Goal: Information Seeking & Learning: Understand process/instructions

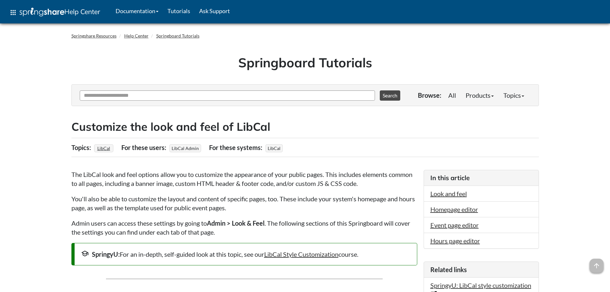
scroll to position [64, 0]
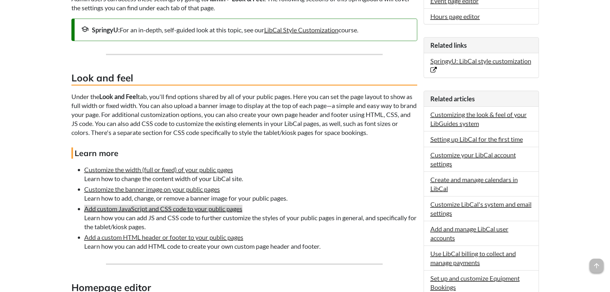
scroll to position [256, 0]
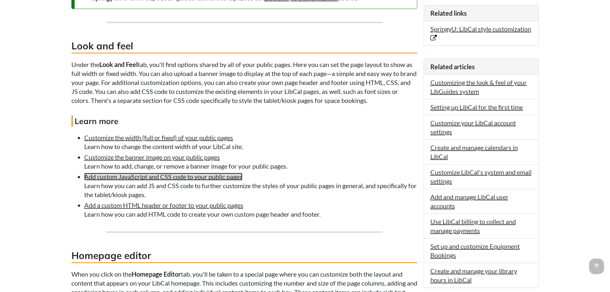
click at [174, 177] on link "Add custom JavaScript and CSS code to your public pages" at bounding box center [163, 177] width 158 height 8
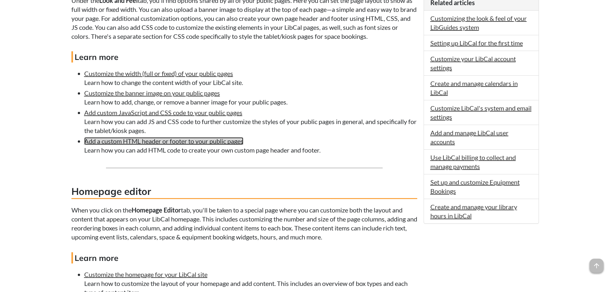
click at [177, 140] on link "Add a custom HTML header or footer to your public pages" at bounding box center [163, 141] width 159 height 8
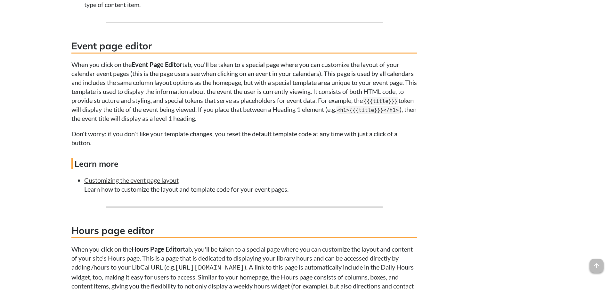
scroll to position [480, 0]
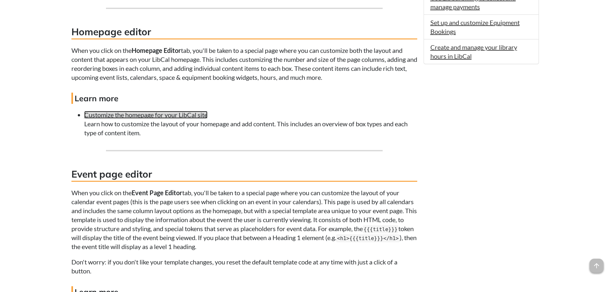
click at [174, 113] on link "Customize the homepage for your LibCal site" at bounding box center [145, 115] width 123 height 8
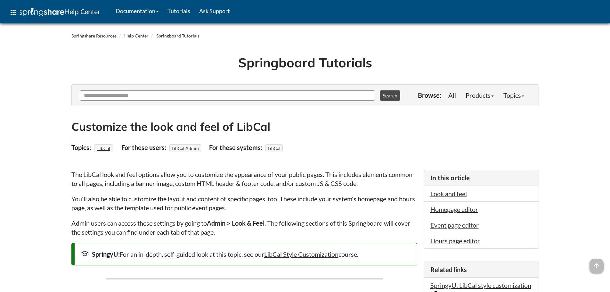
scroll to position [480, 0]
